Goal: Find specific fact: Find specific fact

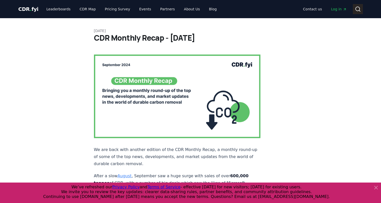
click at [361, 10] on icon at bounding box center [358, 9] width 6 height 6
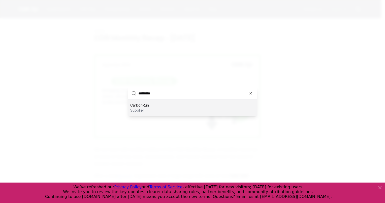
type input "*********"
click at [217, 106] on div "CarbonRun supplier" at bounding box center [192, 108] width 129 height 16
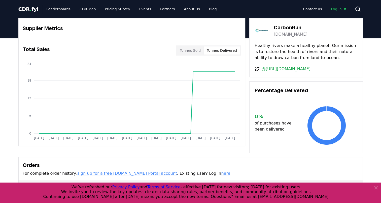
click at [231, 52] on button "Tonnes Delivered" at bounding box center [222, 50] width 36 height 8
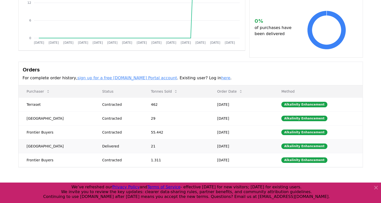
scroll to position [96, 0]
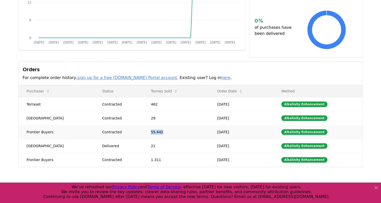
drag, startPoint x: 170, startPoint y: 131, endPoint x: 155, endPoint y: 132, distance: 14.4
click at [155, 132] on td "55.442" at bounding box center [176, 132] width 66 height 14
copy td "55.442"
